Goal: Task Accomplishment & Management: Use online tool/utility

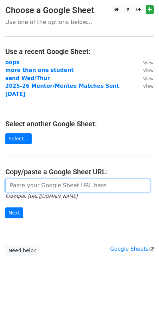
click at [38, 179] on input "url" at bounding box center [77, 185] width 145 height 13
paste input "https://docs.google.com/spreadsheets/d/1rWrF0yWQ81YDp_cCzVKAYWhINR0v7m2tF0vJFFL…"
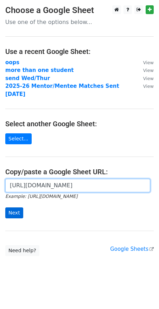
type input "https://docs.google.com/spreadsheets/d/1rWrF0yWQ81YDp_cCzVKAYWhINR0v7m2tF0vJFFL…"
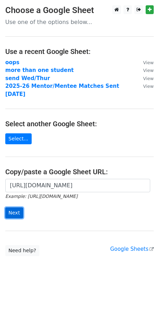
click at [12, 207] on input "Next" at bounding box center [14, 212] width 18 height 11
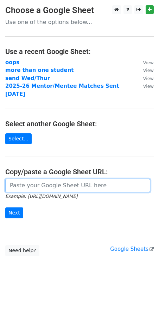
paste input "[URL][DOMAIN_NAME]"
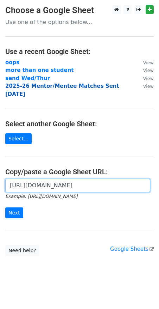
scroll to position [0, 152]
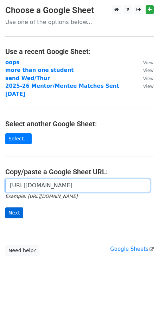
type input "[URL][DOMAIN_NAME]"
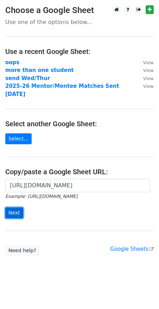
click at [14, 207] on input "Next" at bounding box center [14, 212] width 18 height 11
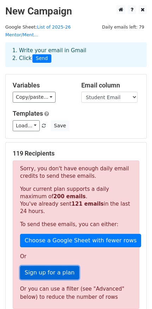
click at [55, 266] on link "Sign up for a plan" at bounding box center [49, 272] width 59 height 13
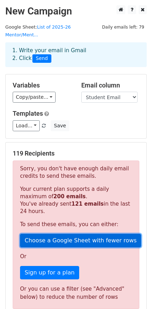
click at [73, 234] on link "Choose a Google Sheet with fewer rows" at bounding box center [80, 240] width 121 height 13
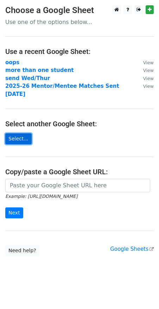
click at [15, 133] on link "Select..." at bounding box center [18, 138] width 26 height 11
click at [17, 133] on link "Select..." at bounding box center [18, 138] width 26 height 11
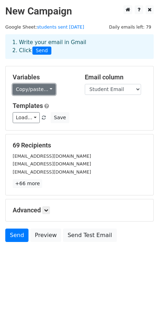
click at [40, 89] on link "Copy/paste..." at bounding box center [34, 89] width 43 height 11
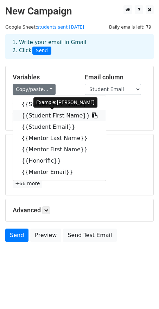
click at [92, 114] on icon at bounding box center [95, 115] width 6 height 6
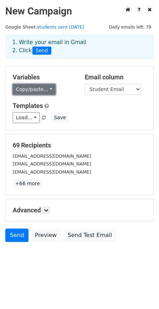
click at [34, 90] on link "Copy/paste..." at bounding box center [34, 89] width 43 height 11
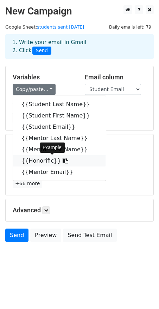
click at [63, 161] on icon at bounding box center [66, 161] width 6 height 6
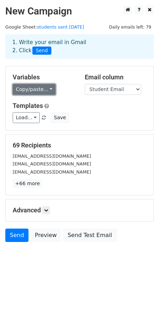
click at [41, 88] on link "Copy/paste..." at bounding box center [34, 89] width 43 height 11
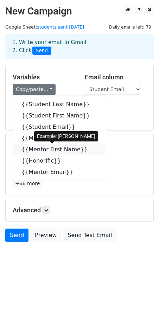
click at [90, 147] on icon at bounding box center [93, 149] width 6 height 6
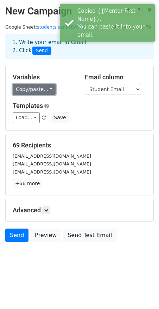
click at [47, 91] on link "Copy/paste..." at bounding box center [34, 89] width 43 height 11
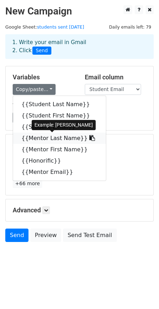
click at [90, 137] on icon at bounding box center [93, 138] width 6 height 6
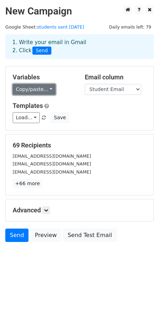
click at [46, 86] on link "Copy/paste..." at bounding box center [34, 89] width 43 height 11
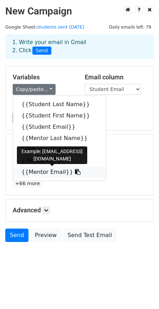
click at [75, 173] on icon at bounding box center [78, 172] width 6 height 6
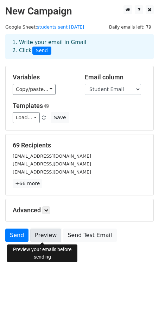
click at [41, 238] on link "Preview" at bounding box center [45, 235] width 31 height 13
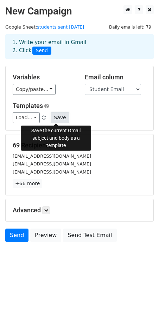
click at [56, 118] on button "Save" at bounding box center [60, 117] width 18 height 11
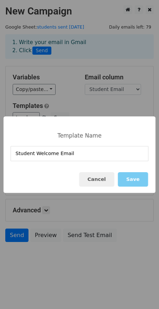
type input "Student Welcome Email"
click at [134, 185] on button "Save" at bounding box center [133, 179] width 30 height 14
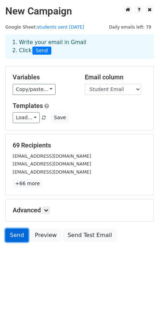
click at [11, 236] on link "Send" at bounding box center [16, 235] width 23 height 13
